Goal: Information Seeking & Learning: Learn about a topic

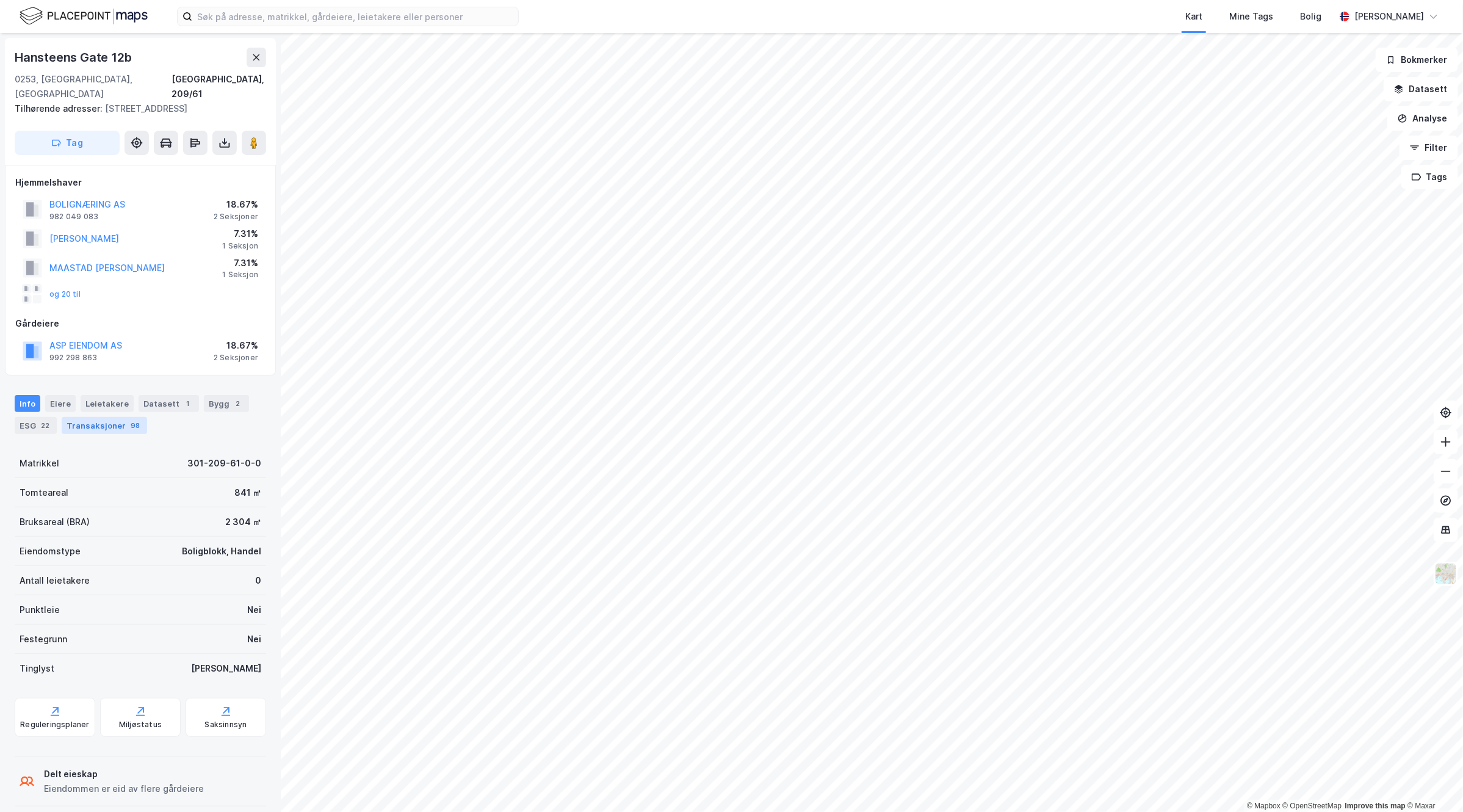
click at [114, 426] on div "Transaksjoner 98" at bounding box center [104, 425] width 86 height 17
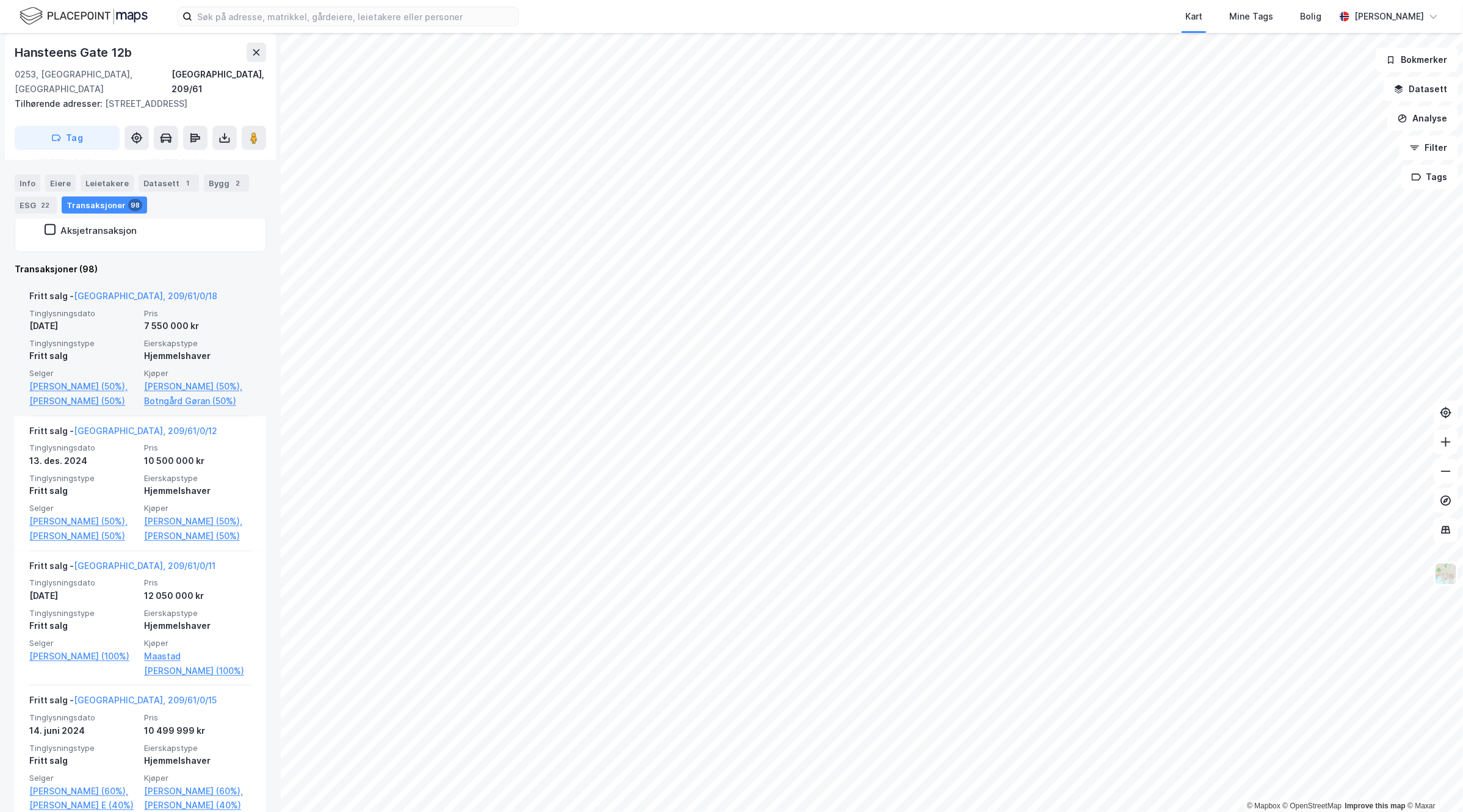
scroll to position [457, 0]
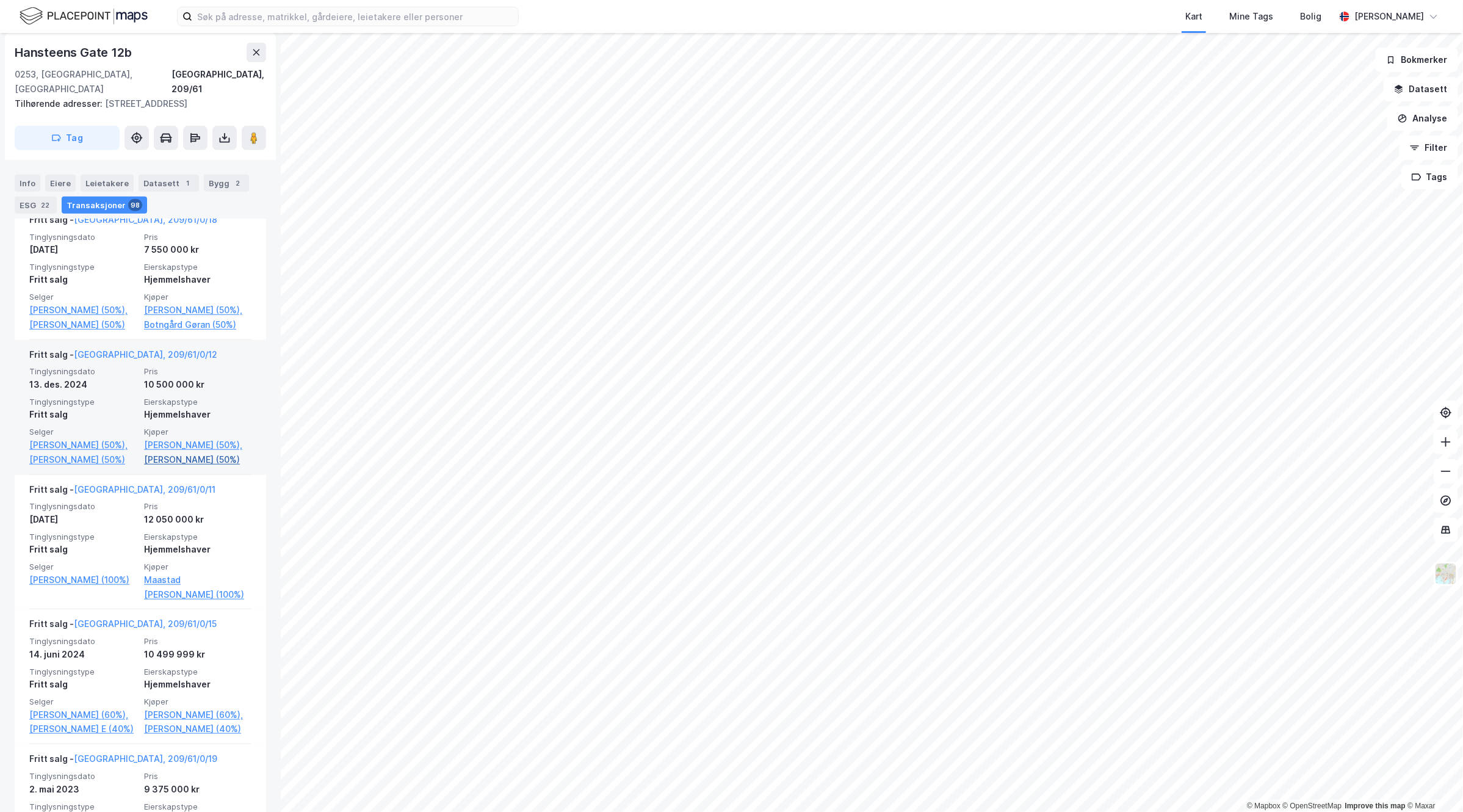
click at [177, 467] on link "[PERSON_NAME] (50%)" at bounding box center [197, 459] width 107 height 15
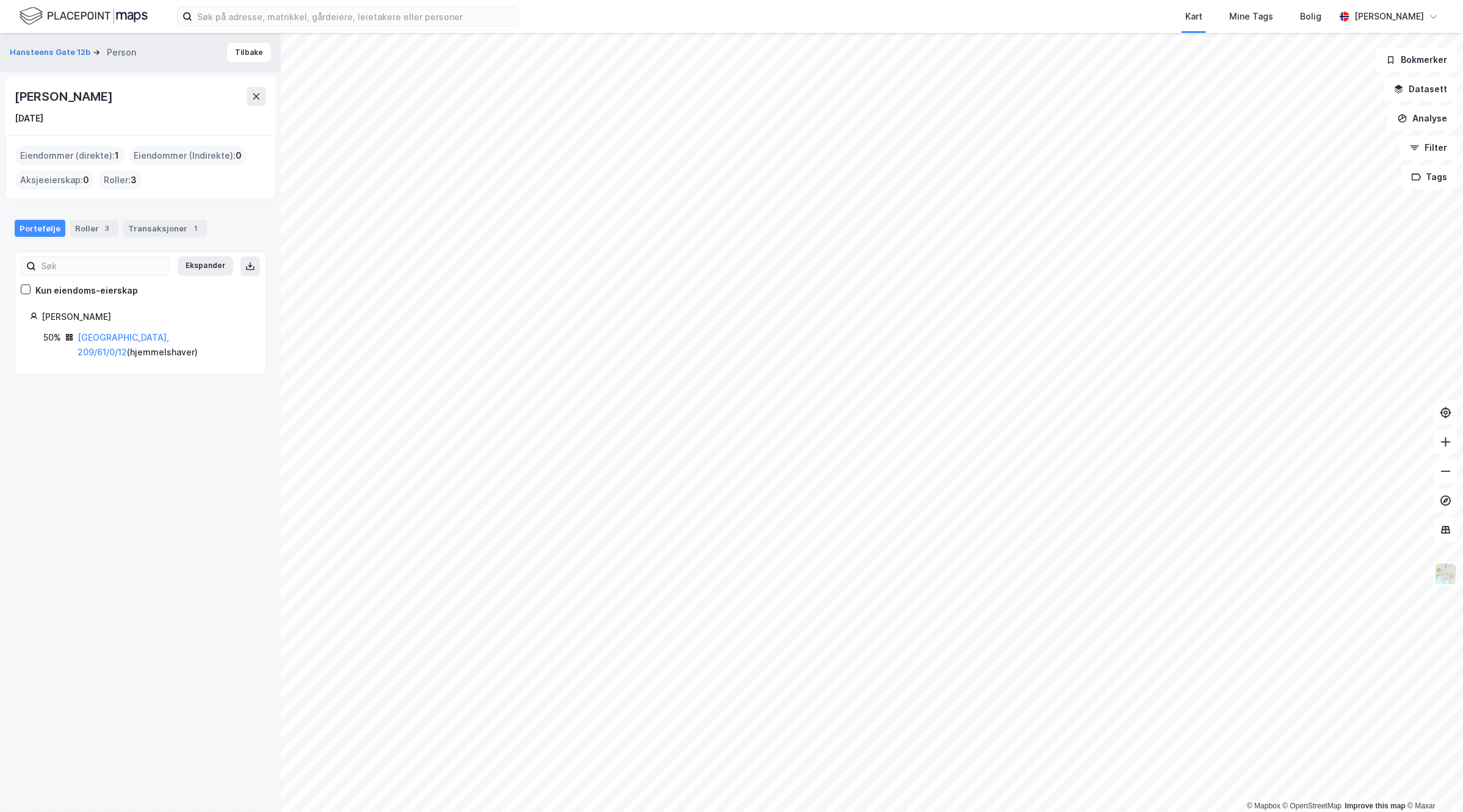
drag, startPoint x: 108, startPoint y: 99, endPoint x: 14, endPoint y: 98, distance: 94.0
click at [15, 98] on div "[PERSON_NAME]" at bounding box center [141, 96] width 252 height 20
copy div "[PERSON_NAME]"
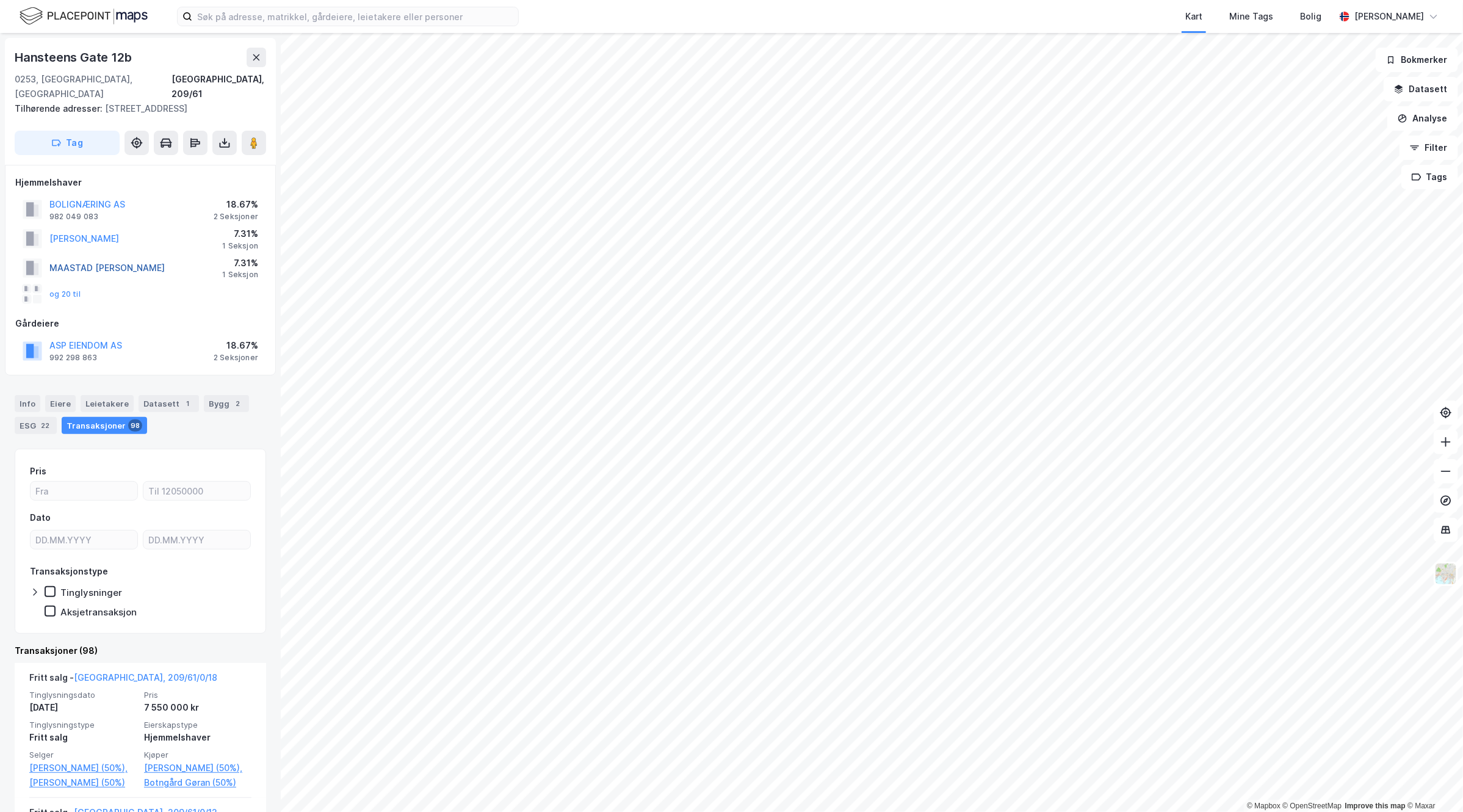
click at [0, 0] on button "MAASTAD [PERSON_NAME]" at bounding box center [0, 0] width 0 height 0
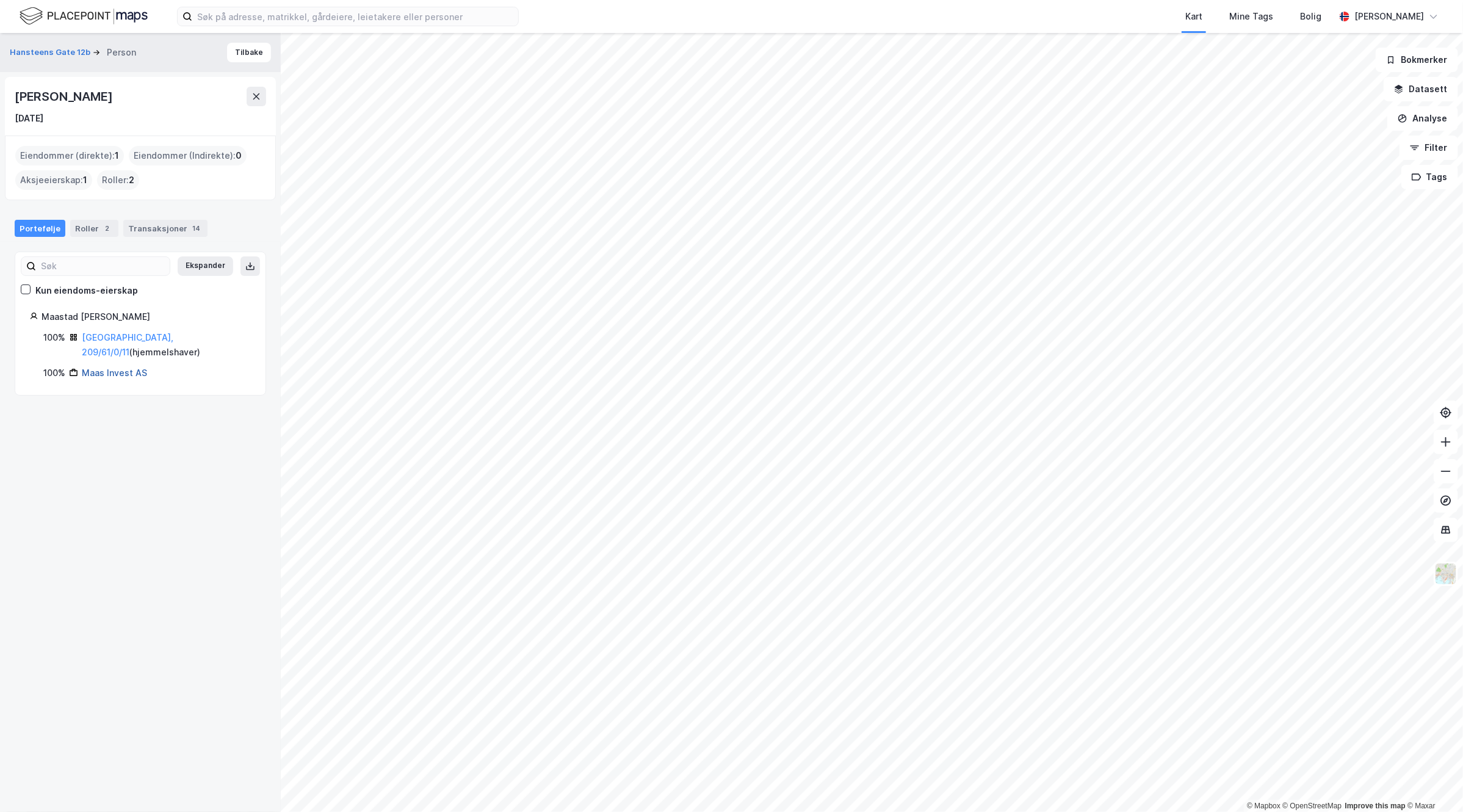
click at [121, 367] on link "Maas Invest AS" at bounding box center [114, 372] width 65 height 10
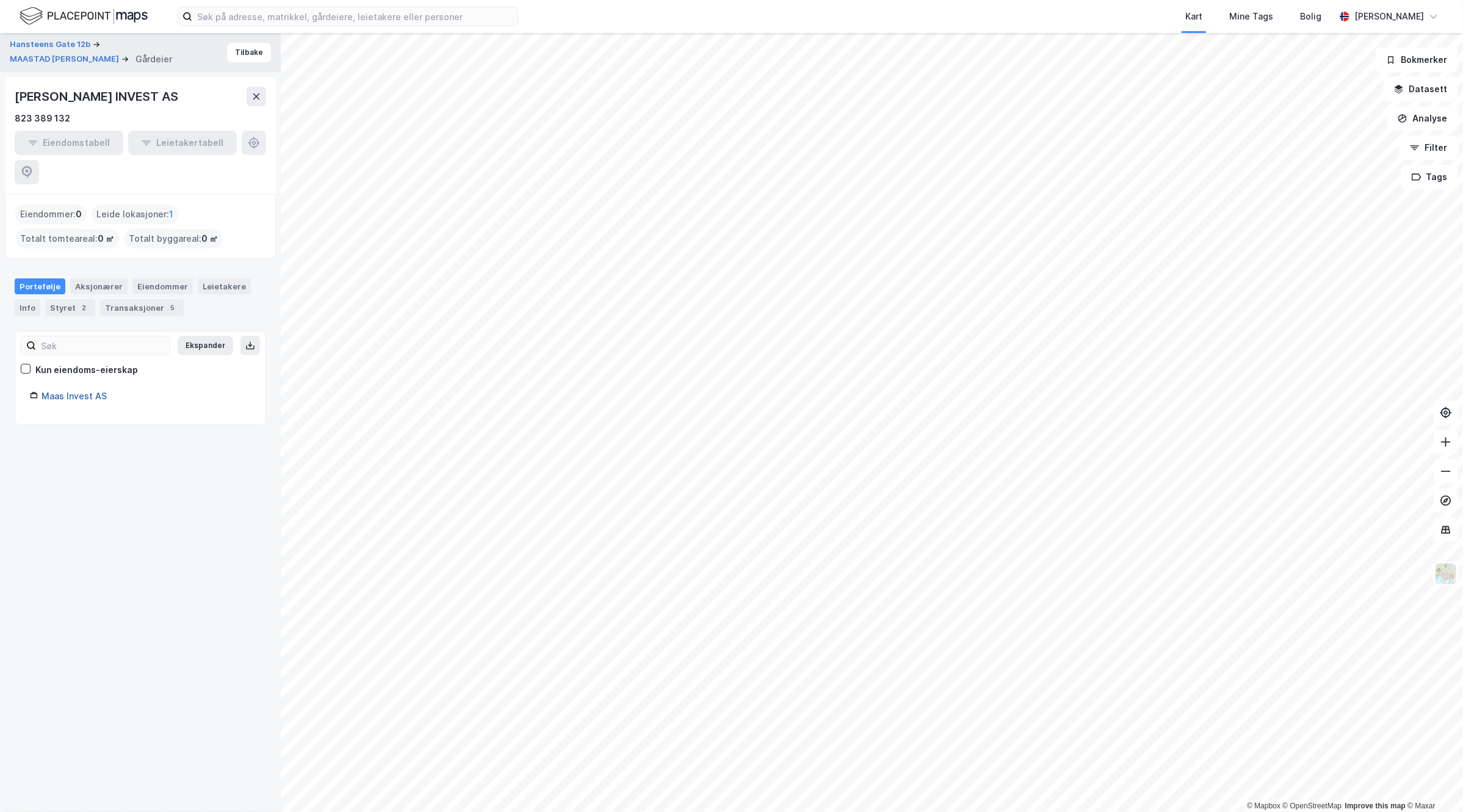
click at [79, 390] on link "Maas Invest AS" at bounding box center [74, 395] width 65 height 10
click at [141, 299] on div "Transaksjoner 5" at bounding box center [142, 307] width 84 height 17
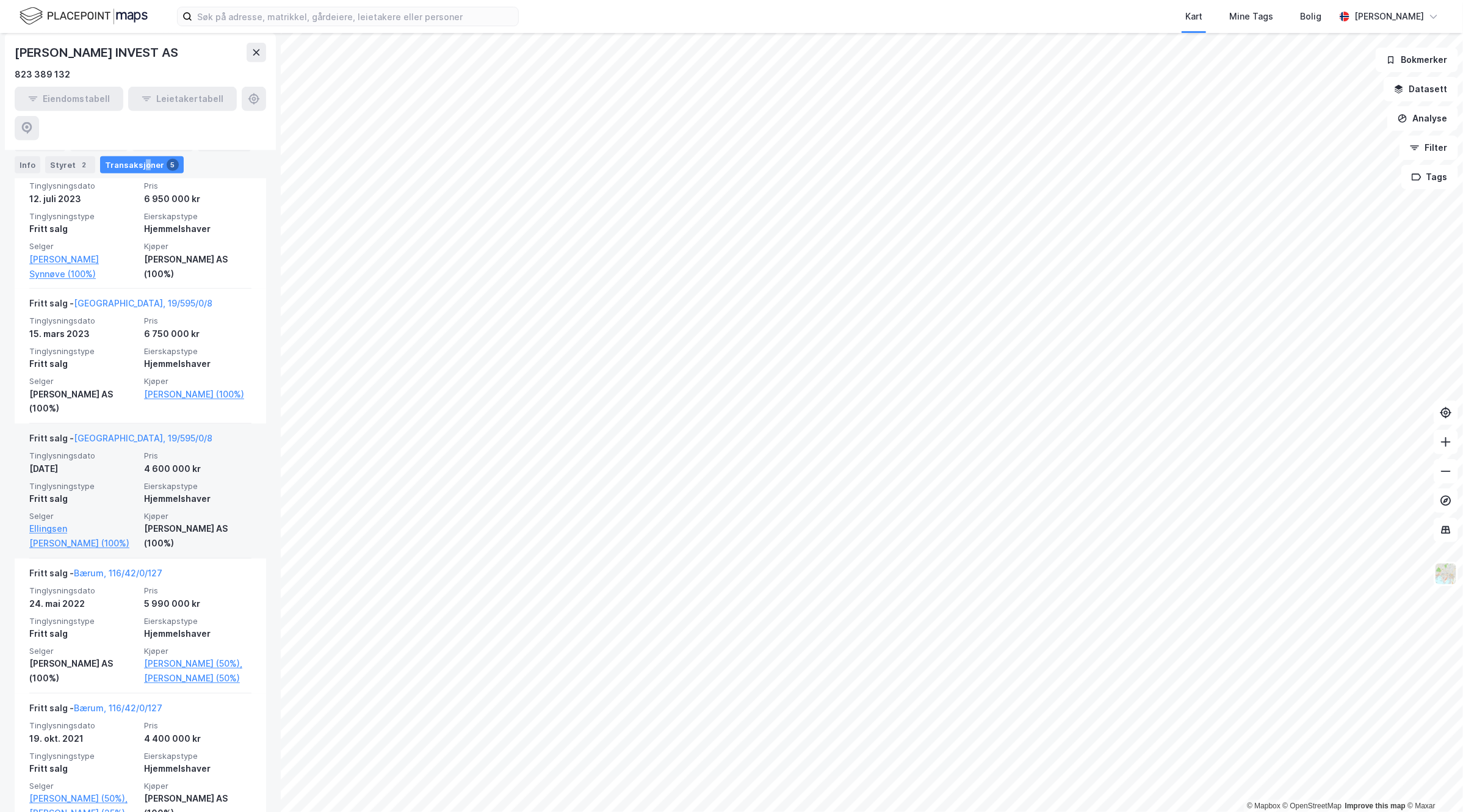
scroll to position [420, 0]
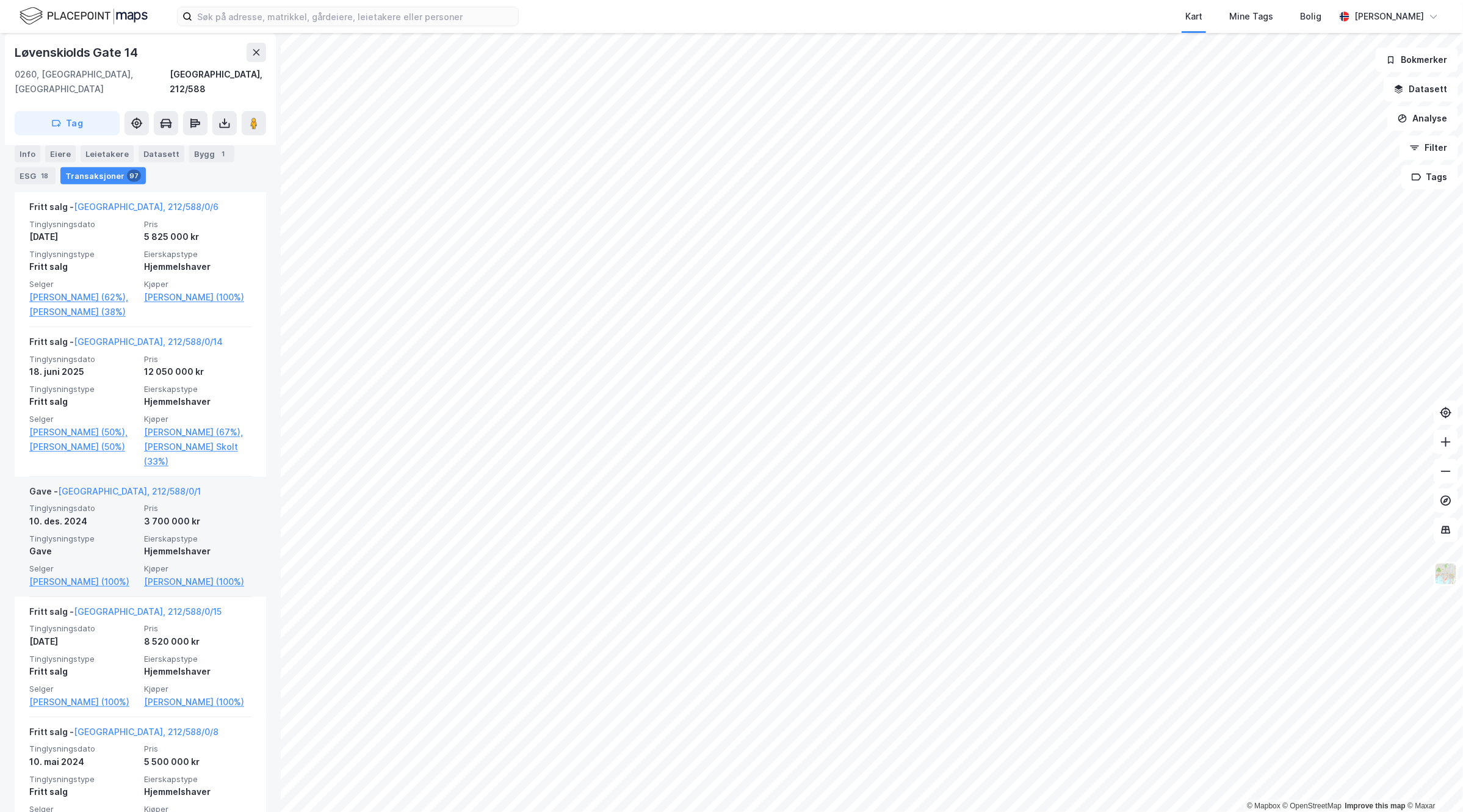
scroll to position [457, 0]
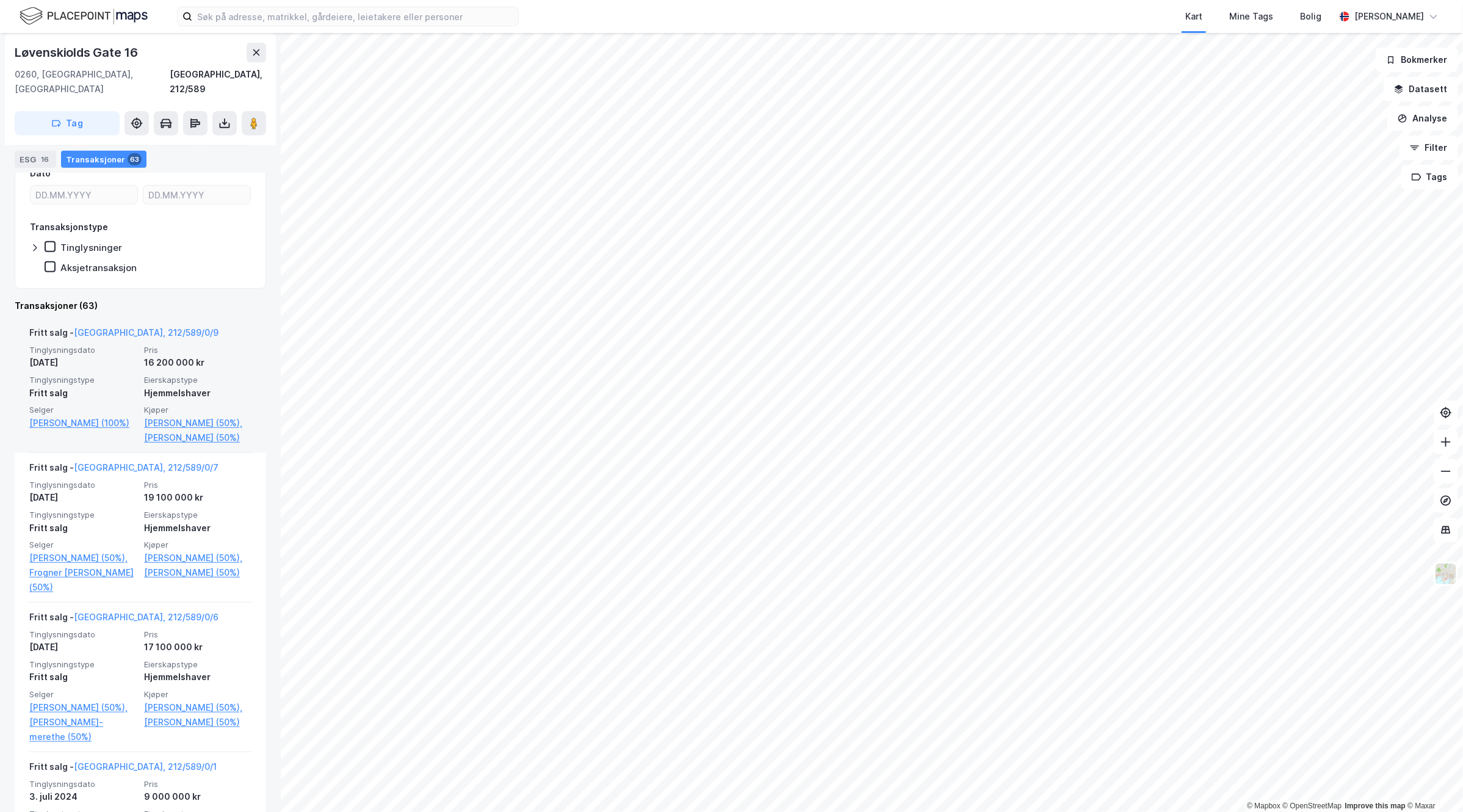
scroll to position [305, 0]
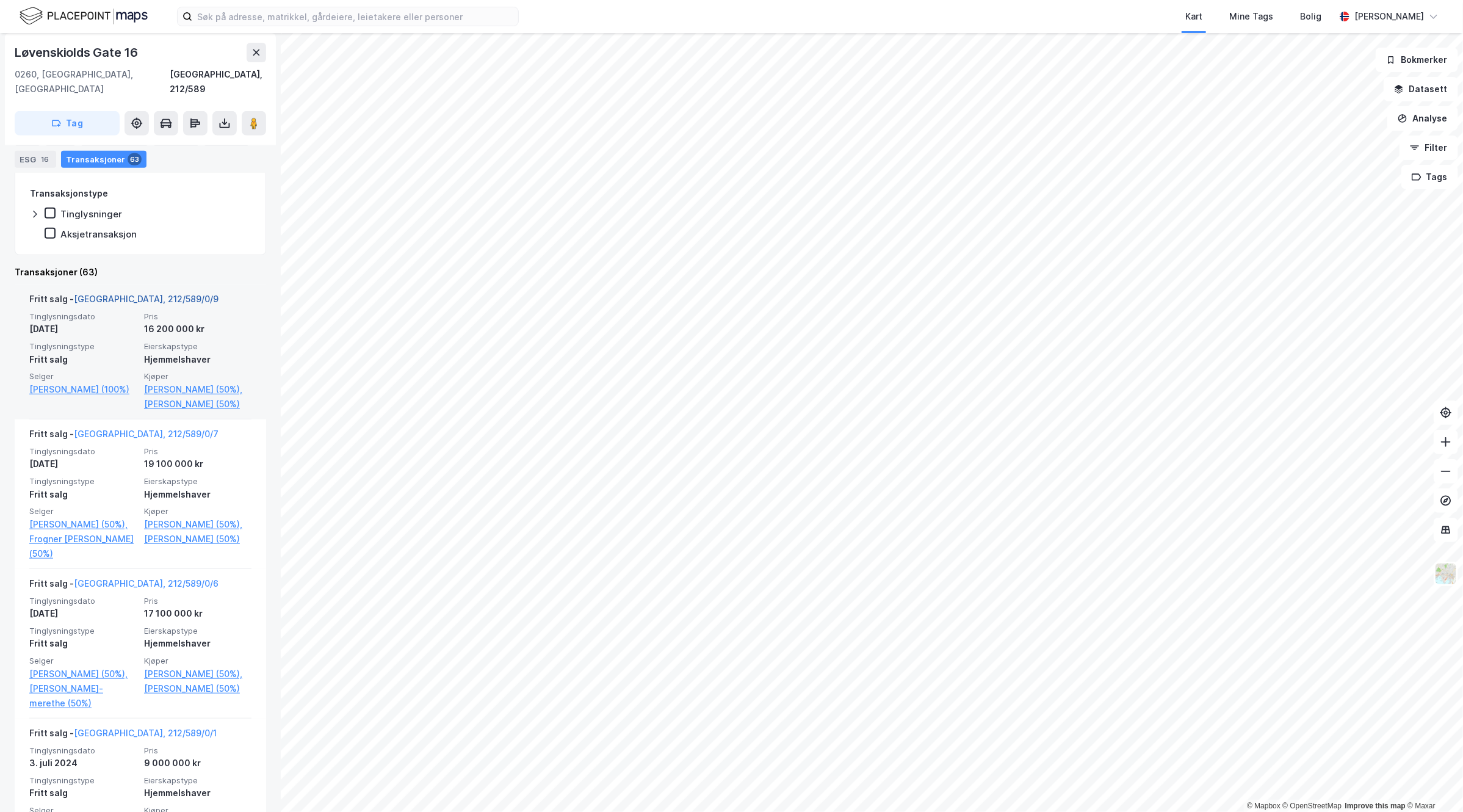
click at [124, 293] on link "[GEOGRAPHIC_DATA], 212/589/0/9" at bounding box center [146, 298] width 144 height 10
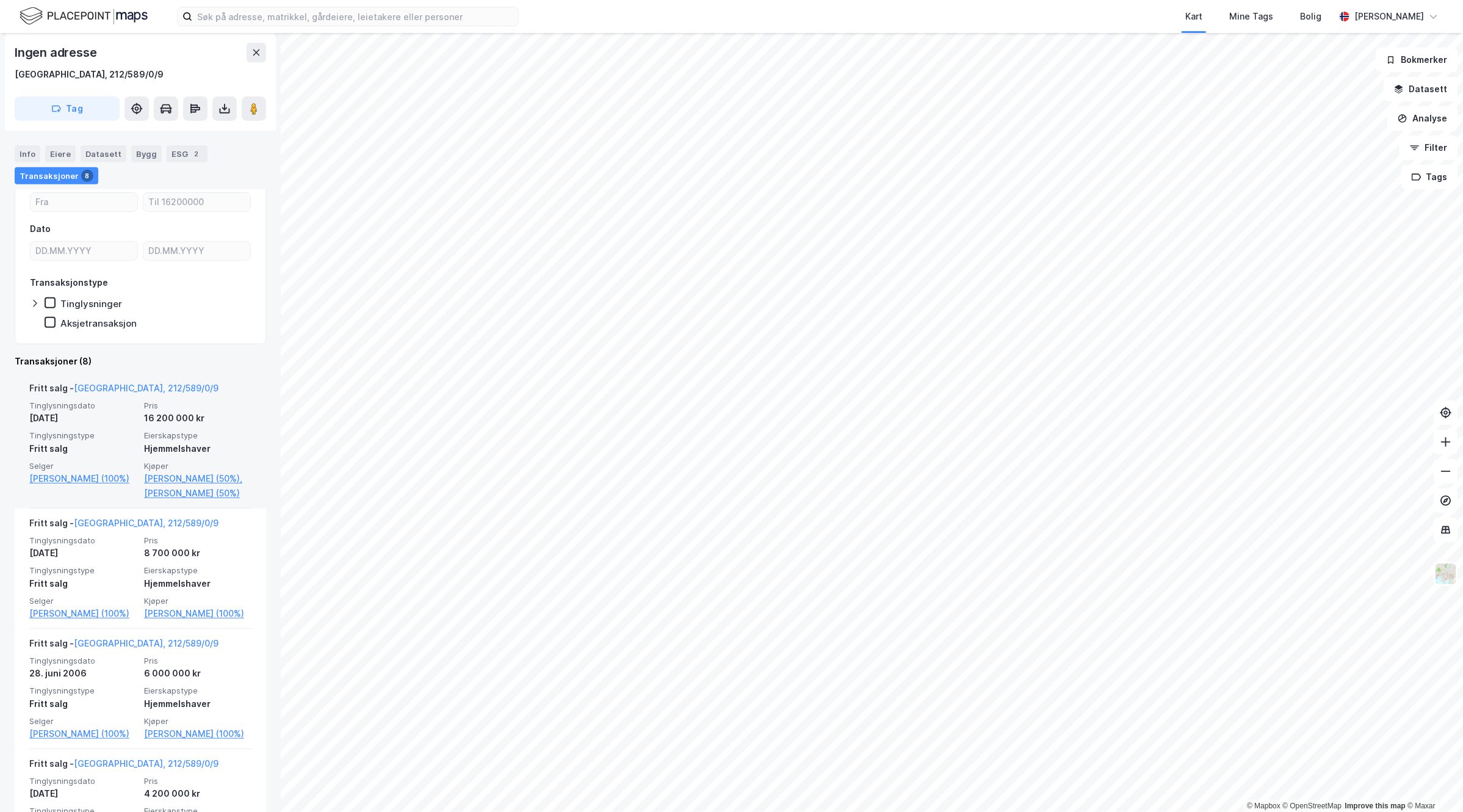
scroll to position [305, 0]
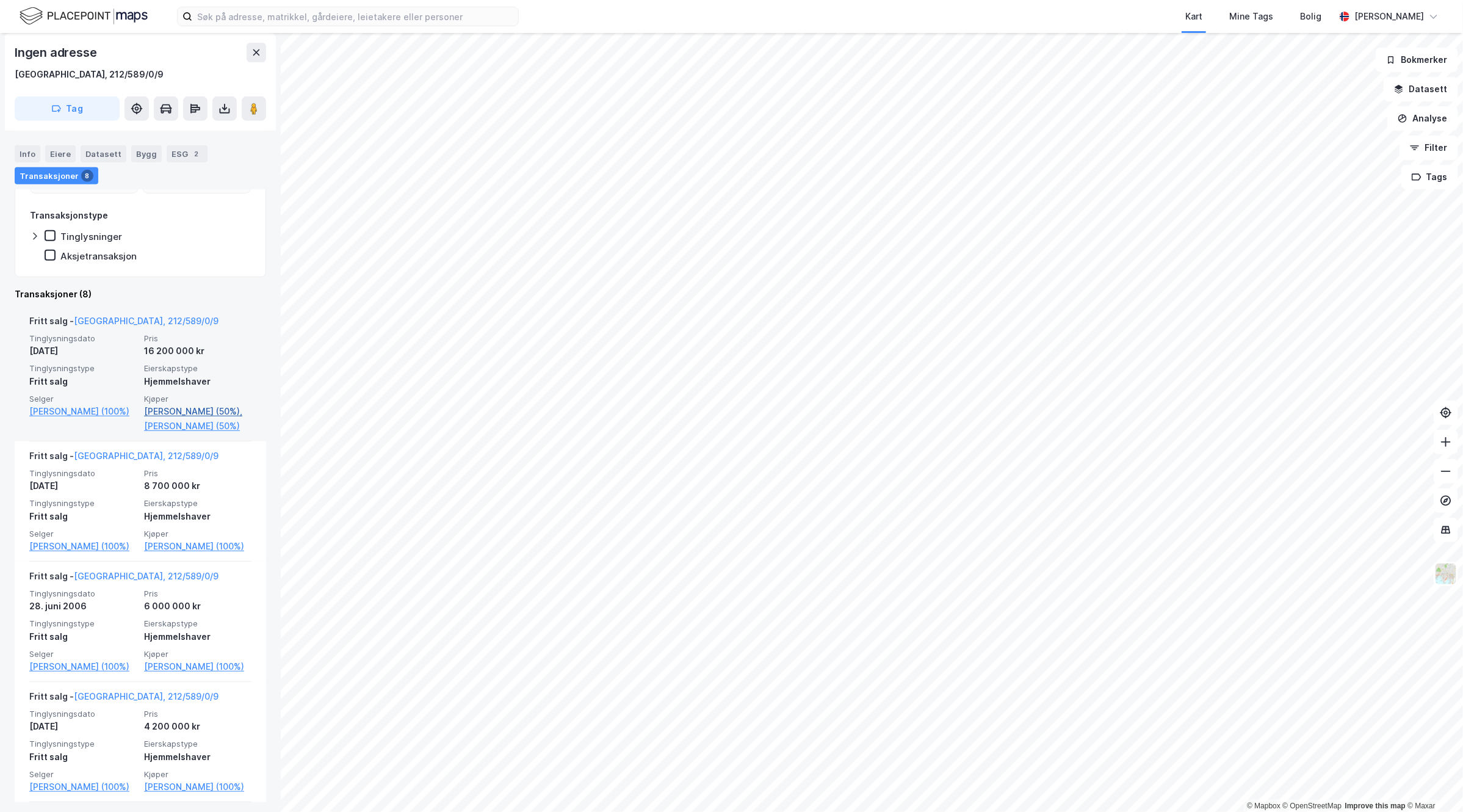
click at [184, 412] on link "[PERSON_NAME] (50%)," at bounding box center [197, 411] width 107 height 15
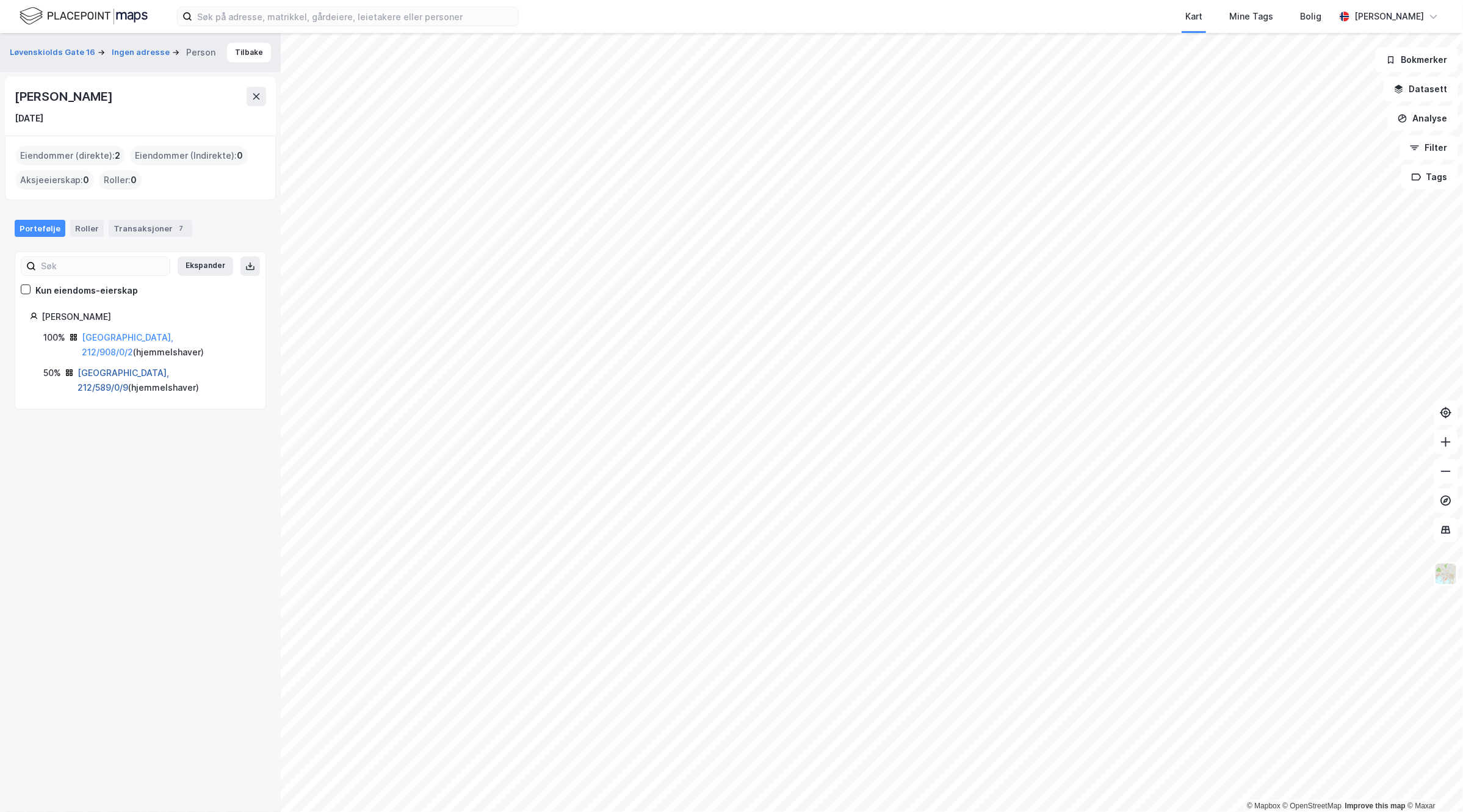
click at [134, 367] on link "[GEOGRAPHIC_DATA], 212/589/0/9" at bounding box center [123, 379] width 91 height 25
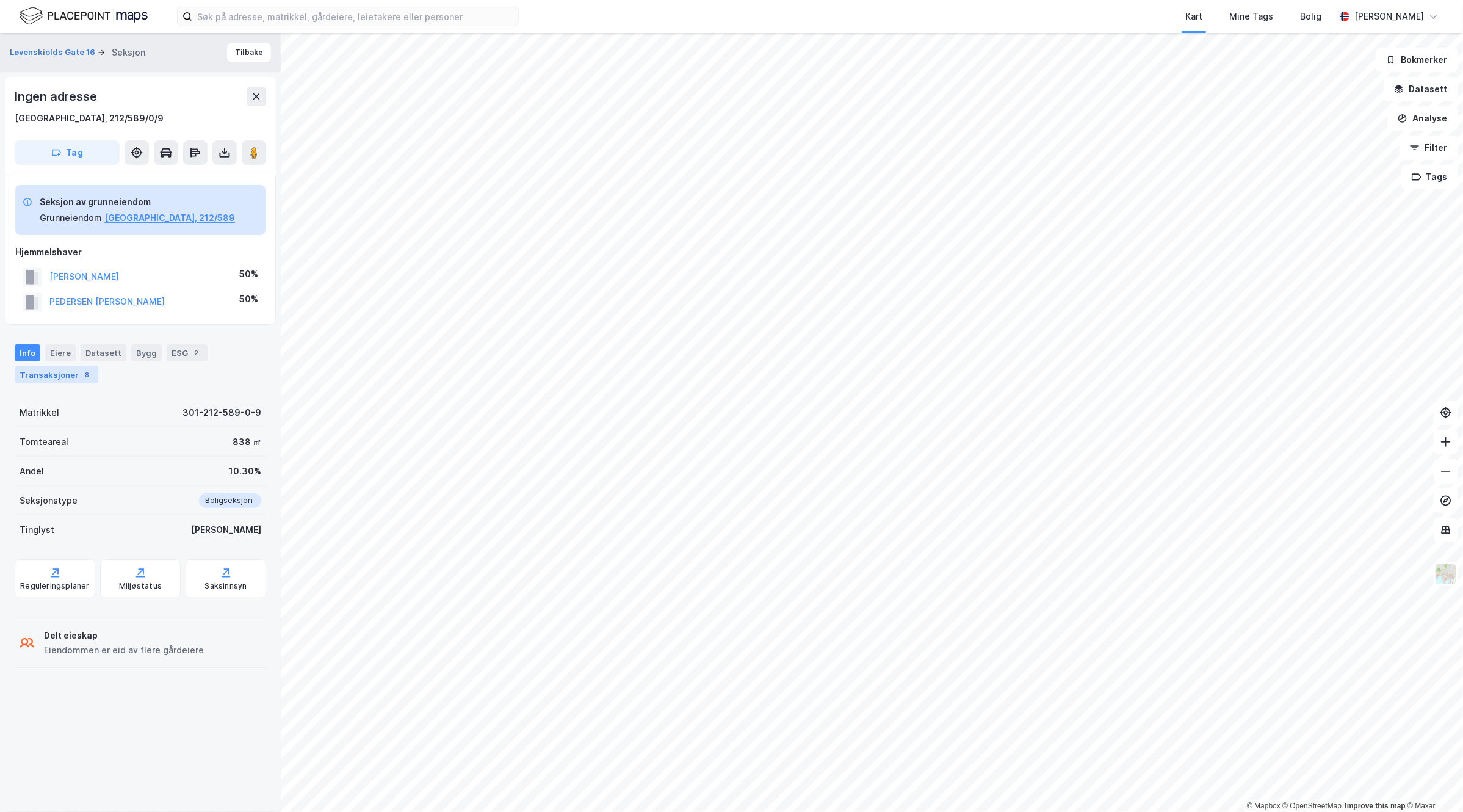
click at [56, 372] on div "Transaksjoner 8" at bounding box center [56, 374] width 84 height 17
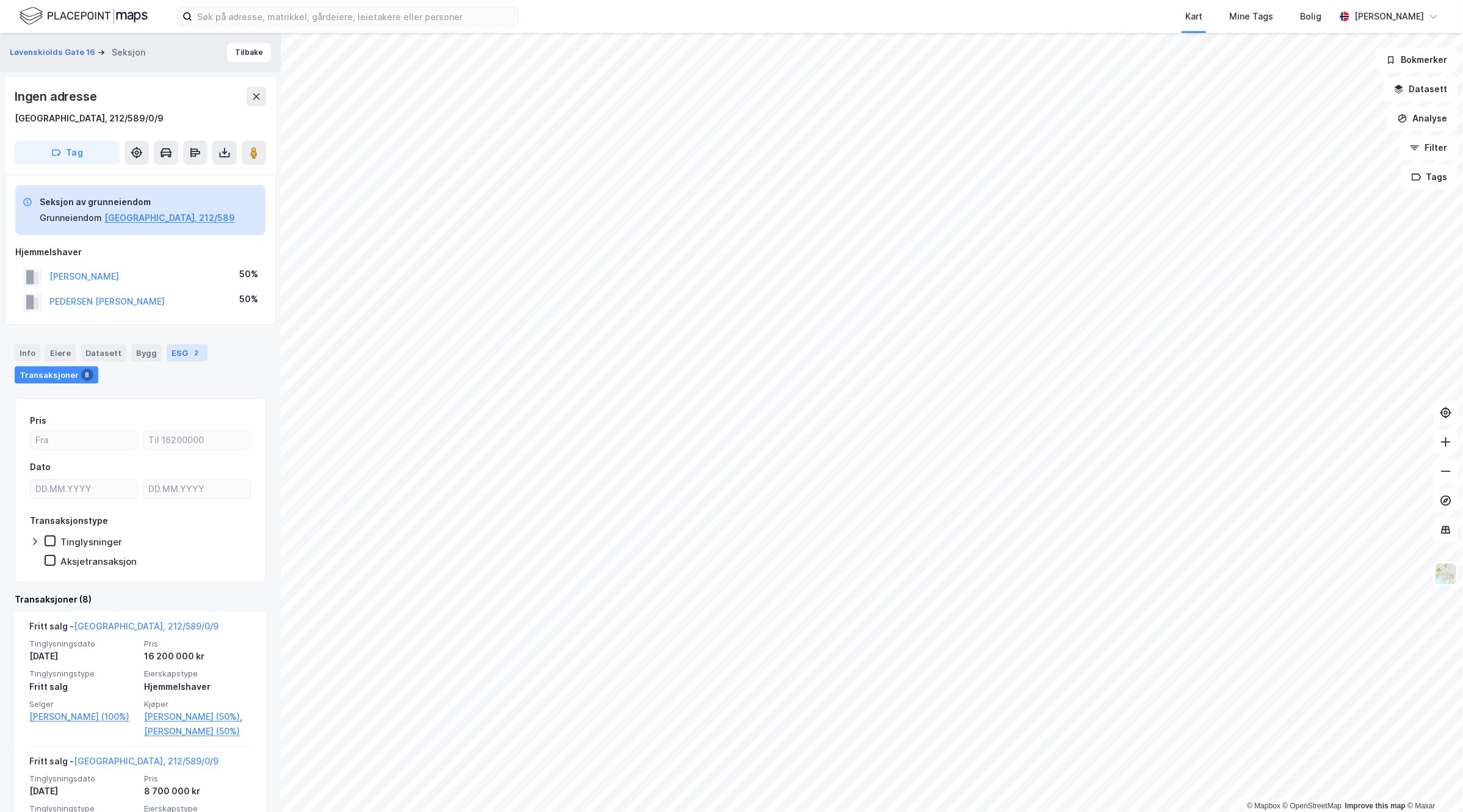
scroll to position [153, 0]
drag, startPoint x: 157, startPoint y: 273, endPoint x: 38, endPoint y: 275, distance: 119.0
click at [38, 275] on div "[PERSON_NAME] 50%" at bounding box center [141, 277] width 250 height 25
copy button "[PERSON_NAME]"
click at [194, 739] on link "[PERSON_NAME] (50%)" at bounding box center [197, 731] width 107 height 15
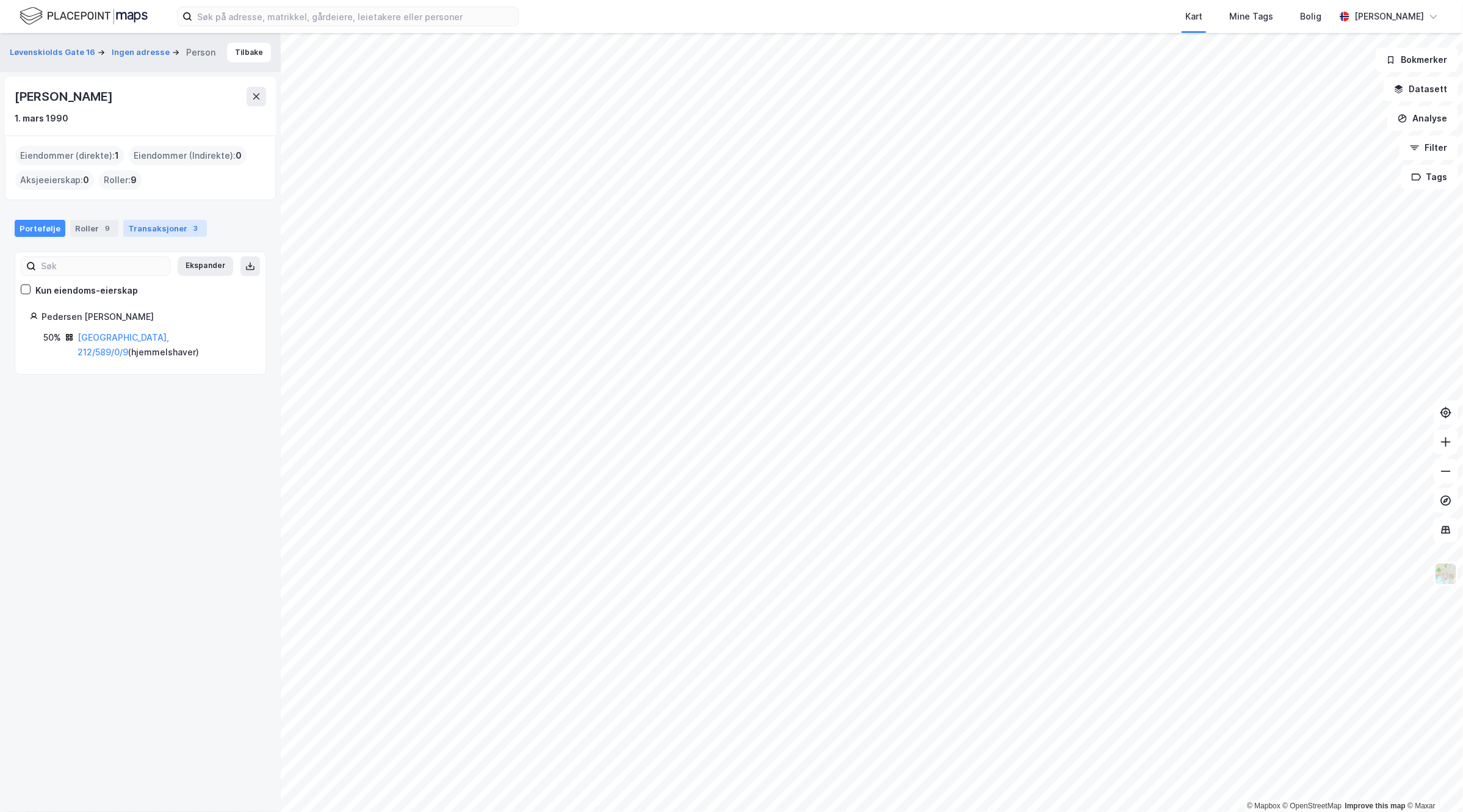
click at [149, 224] on div "Transaksjoner 3" at bounding box center [165, 228] width 84 height 17
